Goal: Information Seeking & Learning: Learn about a topic

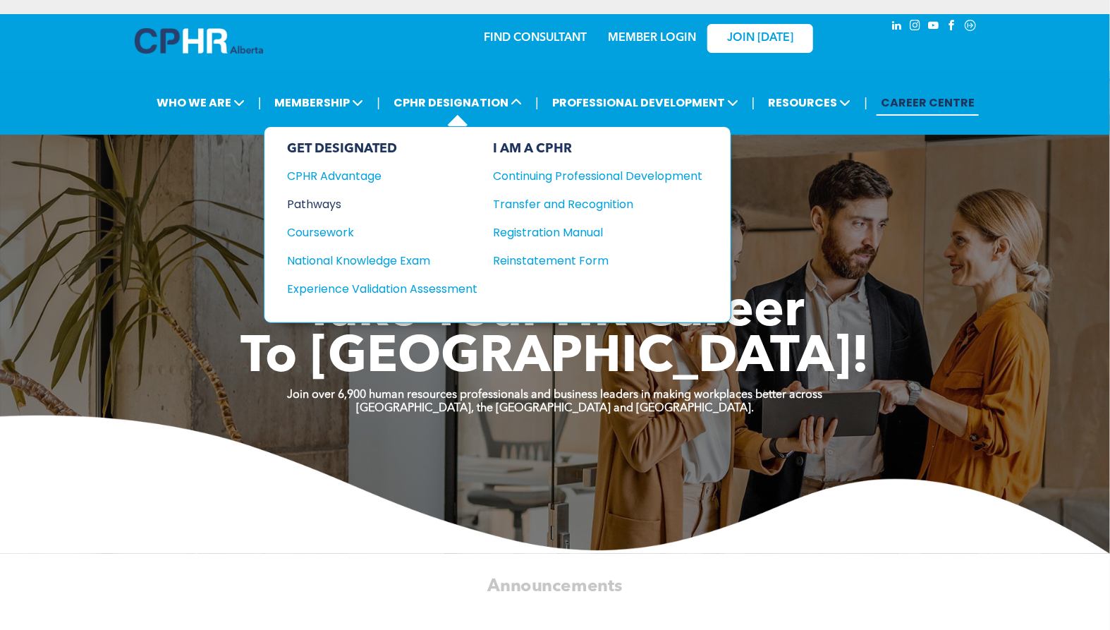
click at [343, 199] on div "Pathways" at bounding box center [372, 204] width 171 height 18
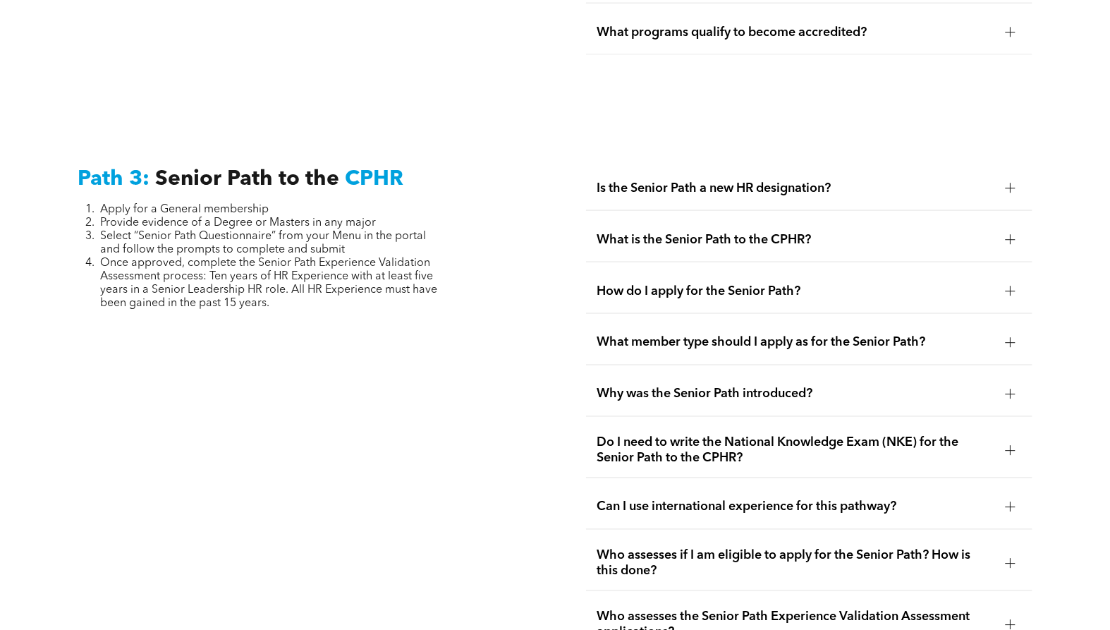
scroll to position [3447, 0]
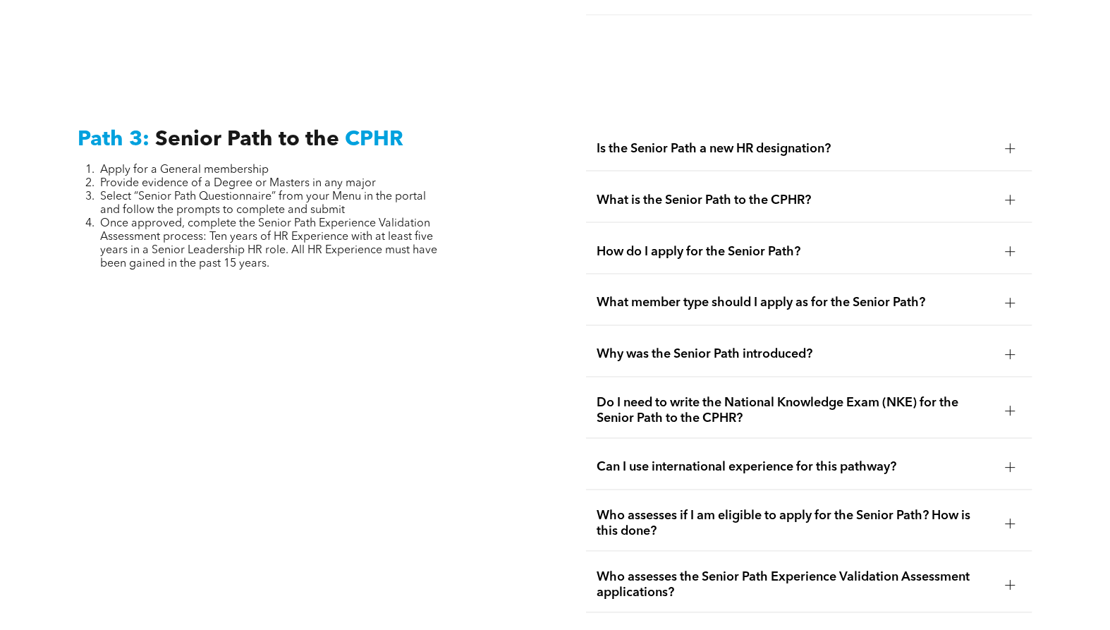
click at [1008, 410] on div at bounding box center [1010, 410] width 10 height 1
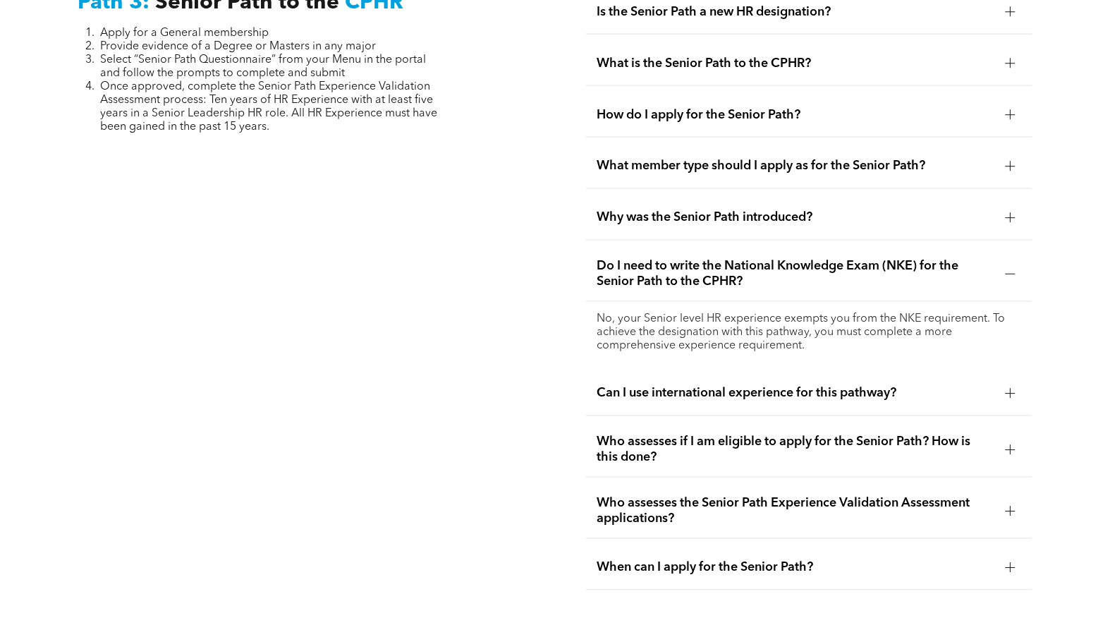
scroll to position [3604, 0]
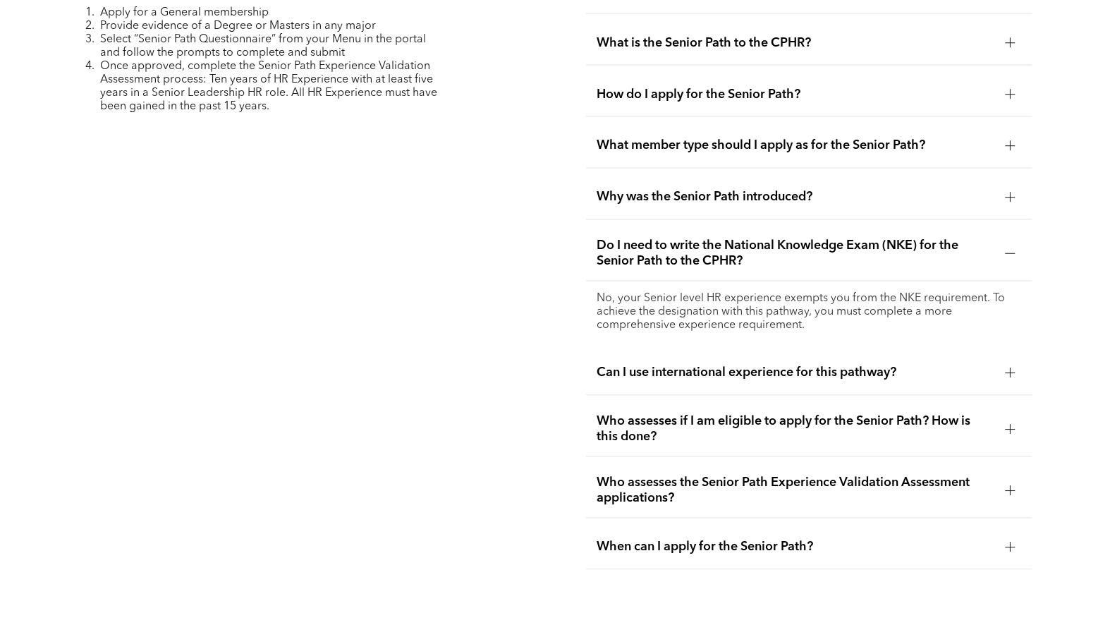
click at [1005, 372] on div at bounding box center [1010, 372] width 10 height 1
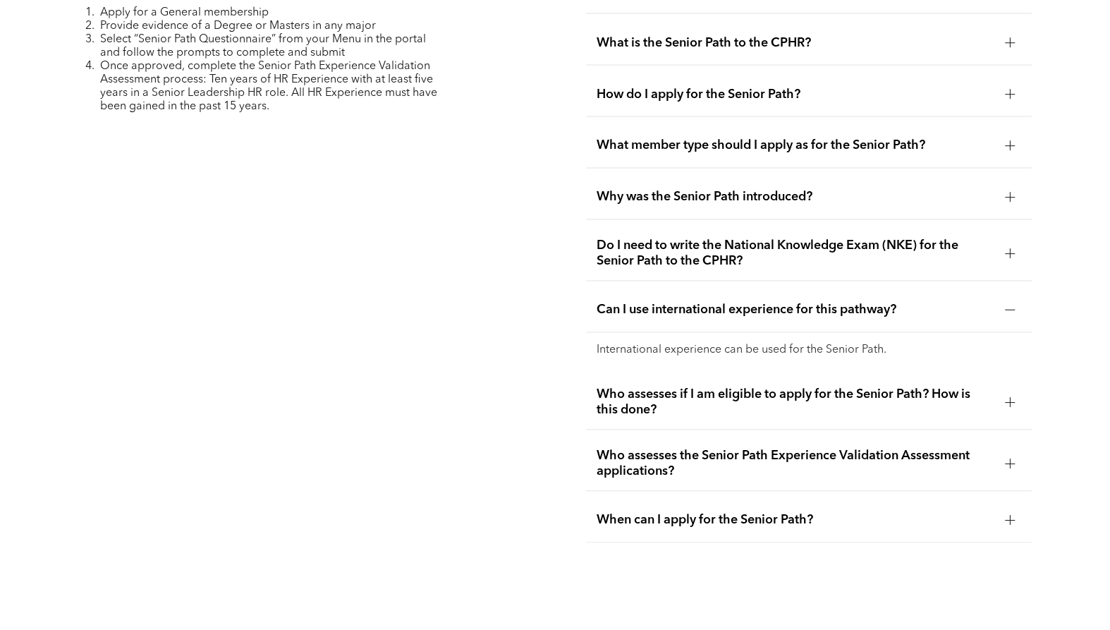
click at [1013, 392] on div at bounding box center [1010, 402] width 21 height 21
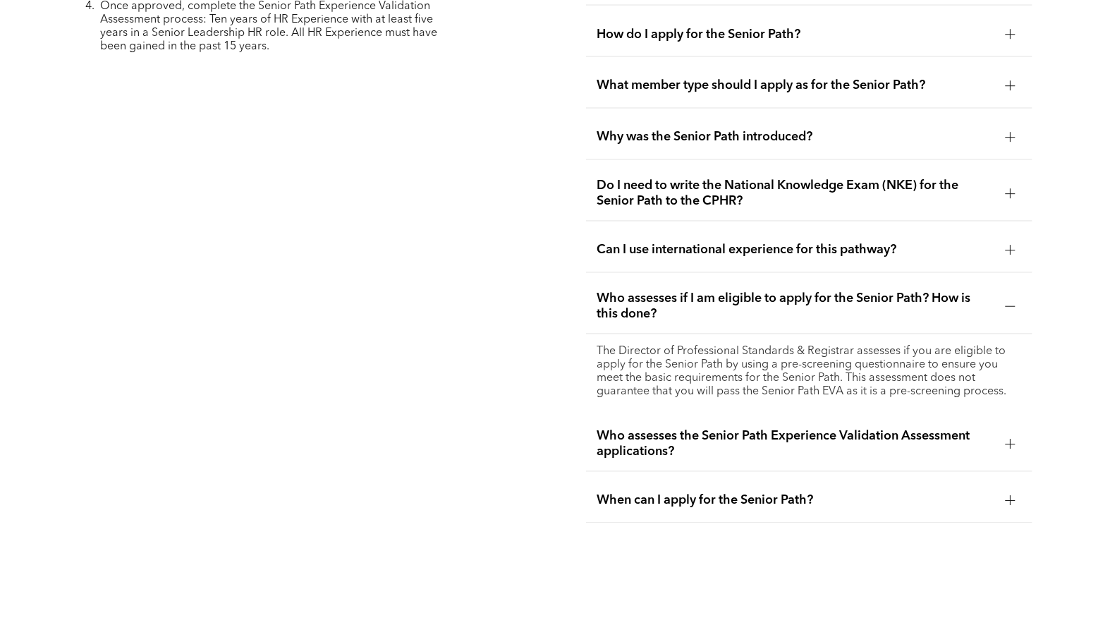
scroll to position [3682, 0]
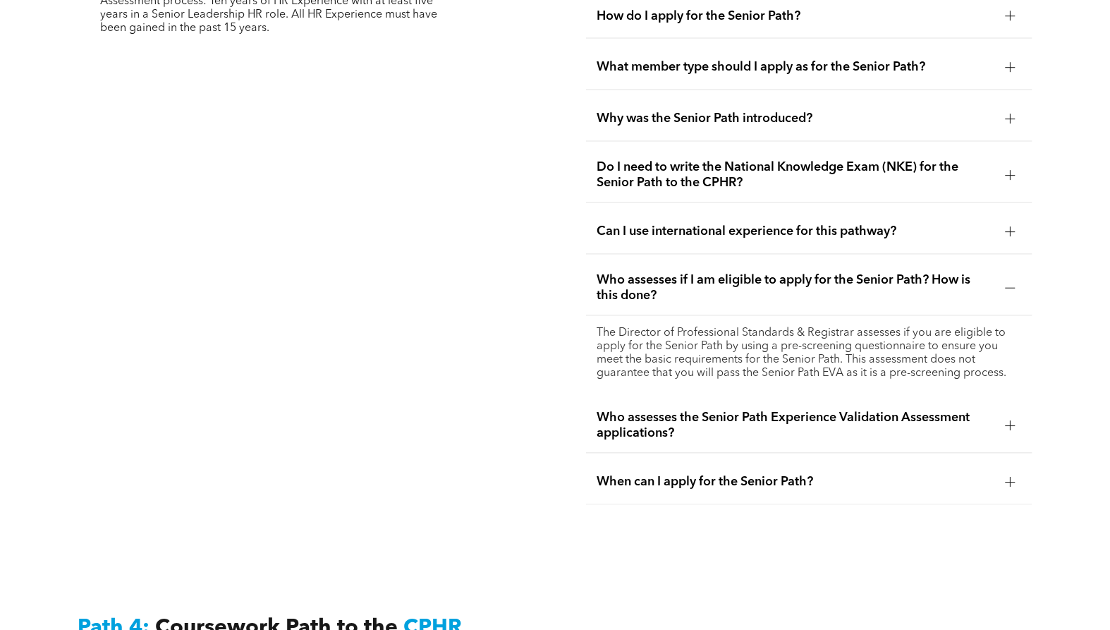
click at [1017, 472] on div at bounding box center [1010, 482] width 21 height 21
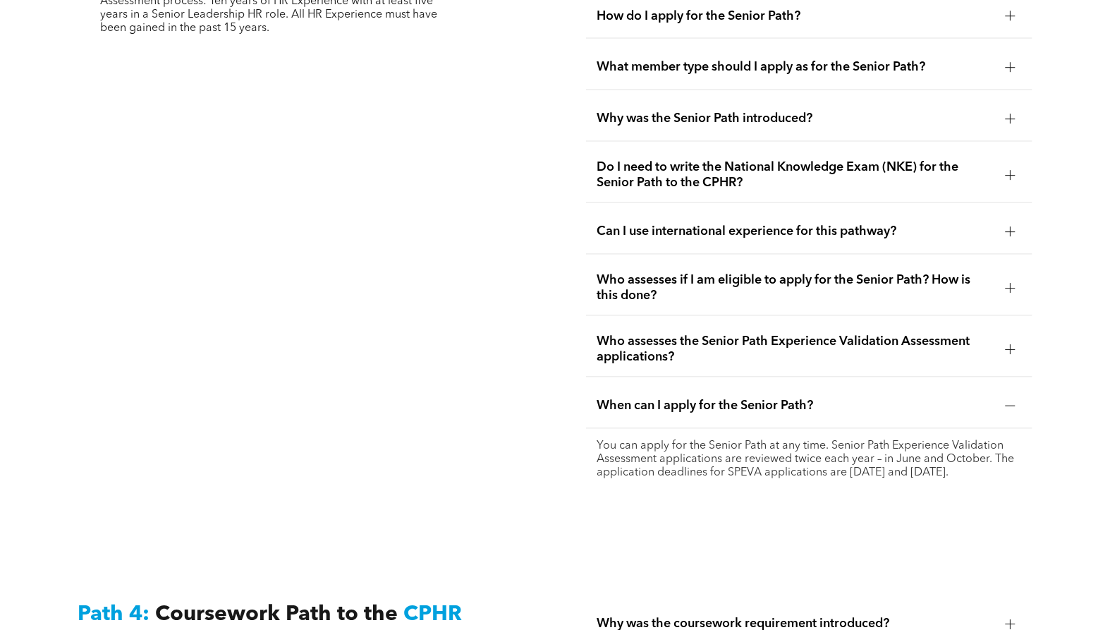
drag, startPoint x: 598, startPoint y: 411, endPoint x: 987, endPoint y: 439, distance: 390.2
click at [987, 440] on p "You can apply for the Senior Path at any time. Senior Path Experience Validatio…" at bounding box center [809, 460] width 424 height 40
copy p "You can apply for the Senior Path at any time. Senior Path Experience Validatio…"
